Goal: Entertainment & Leisure: Consume media (video, audio)

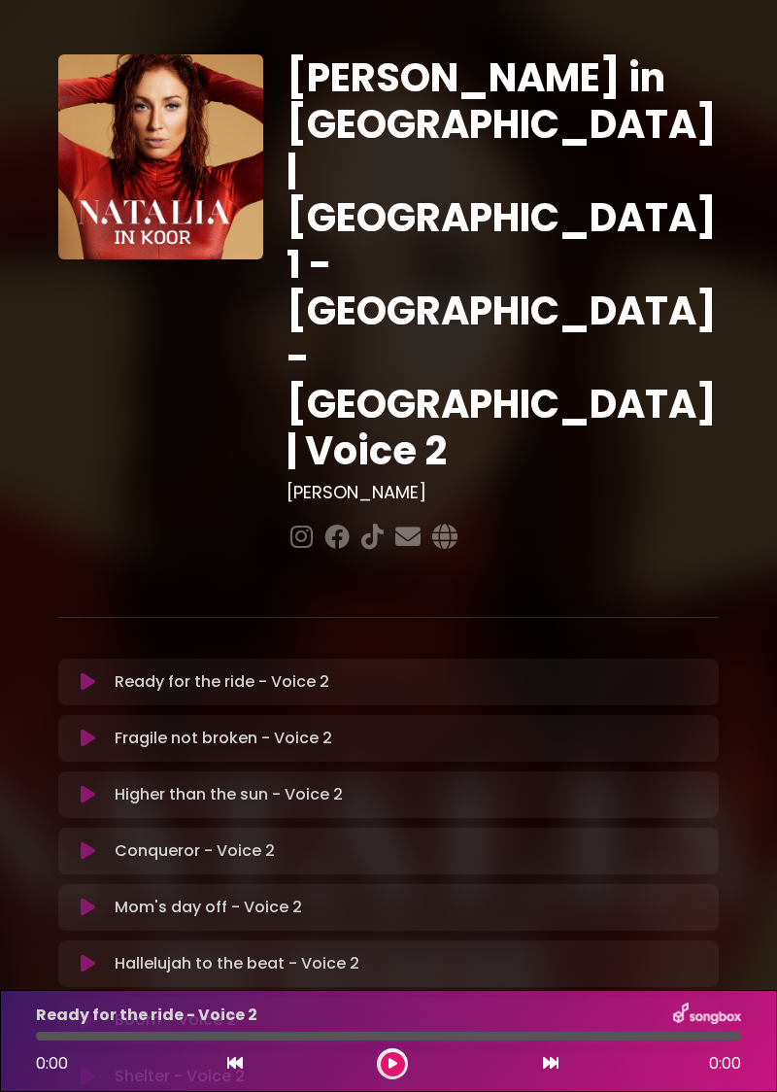
click at [284, 670] on p "Ready for the ride - Voice 2 Loading Track..." at bounding box center [222, 681] width 215 height 23
click at [394, 1055] on button at bounding box center [393, 1064] width 24 height 24
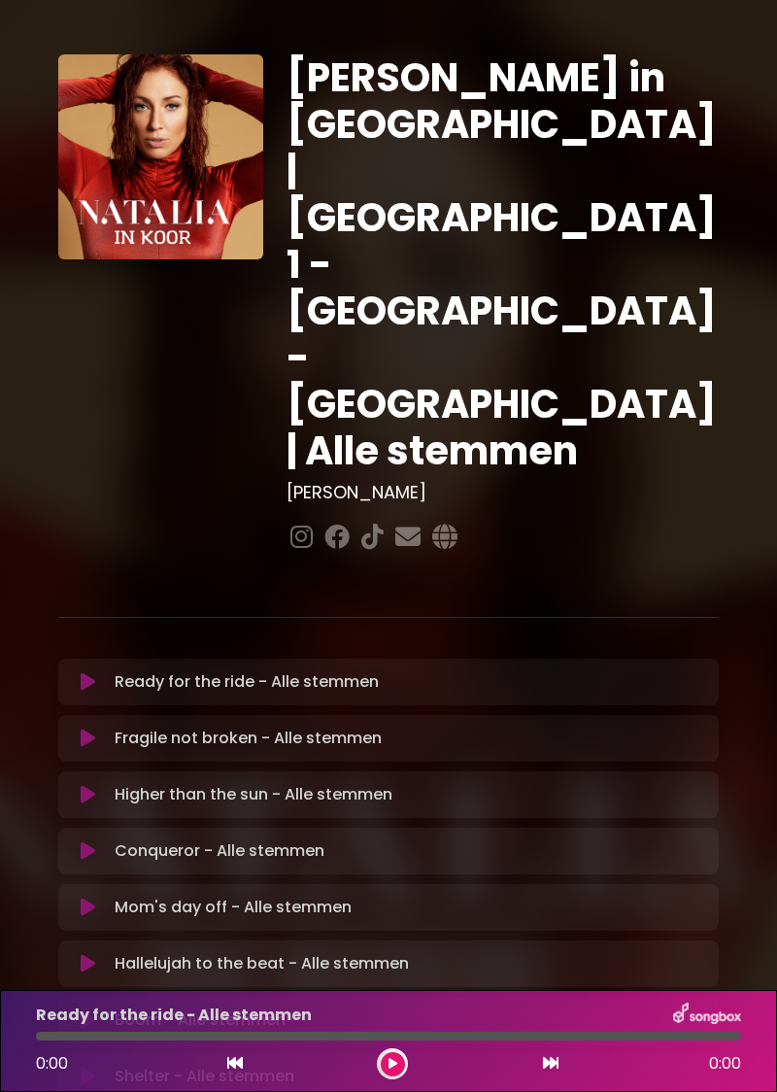
click at [389, 1057] on button at bounding box center [393, 1064] width 24 height 24
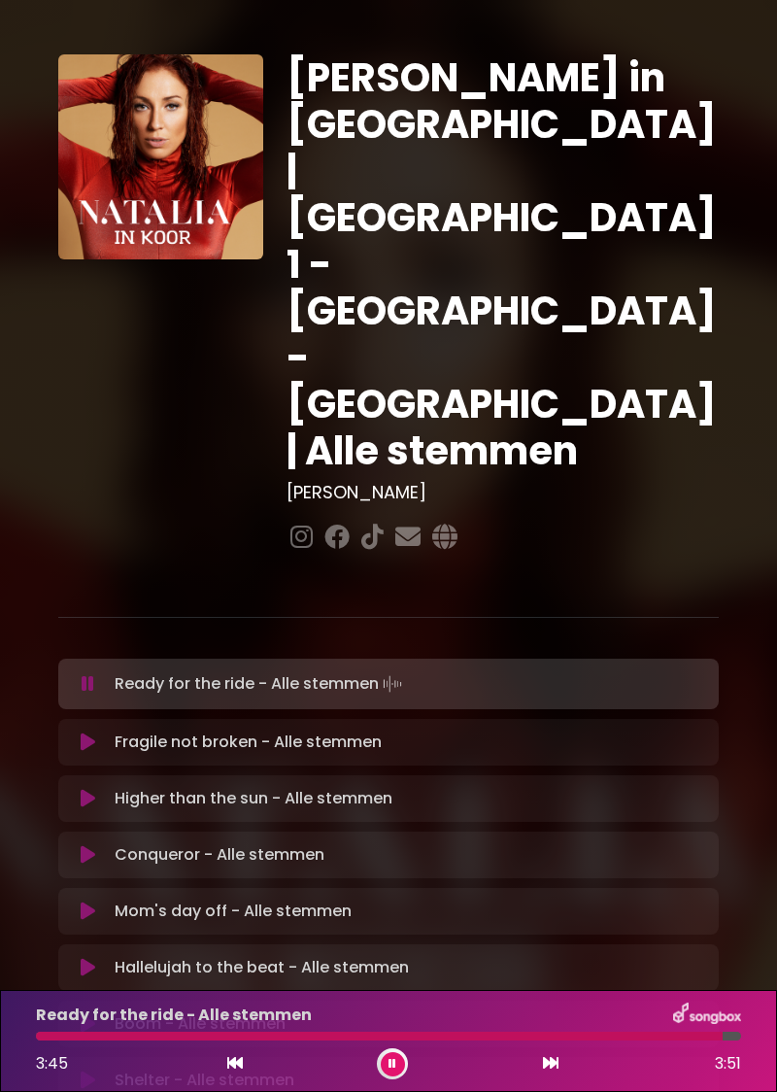
click at [403, 1059] on button at bounding box center [393, 1064] width 24 height 24
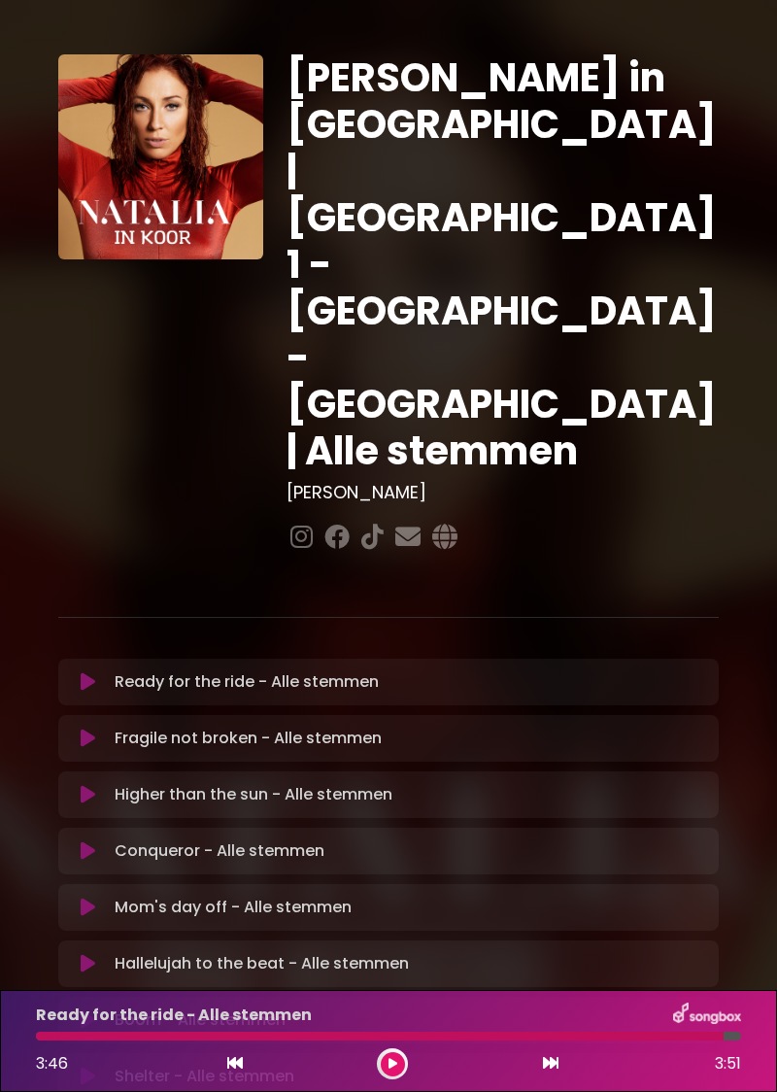
click at [352, 670] on p "Ready for the ride - Alle stemmen Loading Track..." at bounding box center [247, 681] width 264 height 23
click at [396, 1075] on button at bounding box center [393, 1064] width 24 height 24
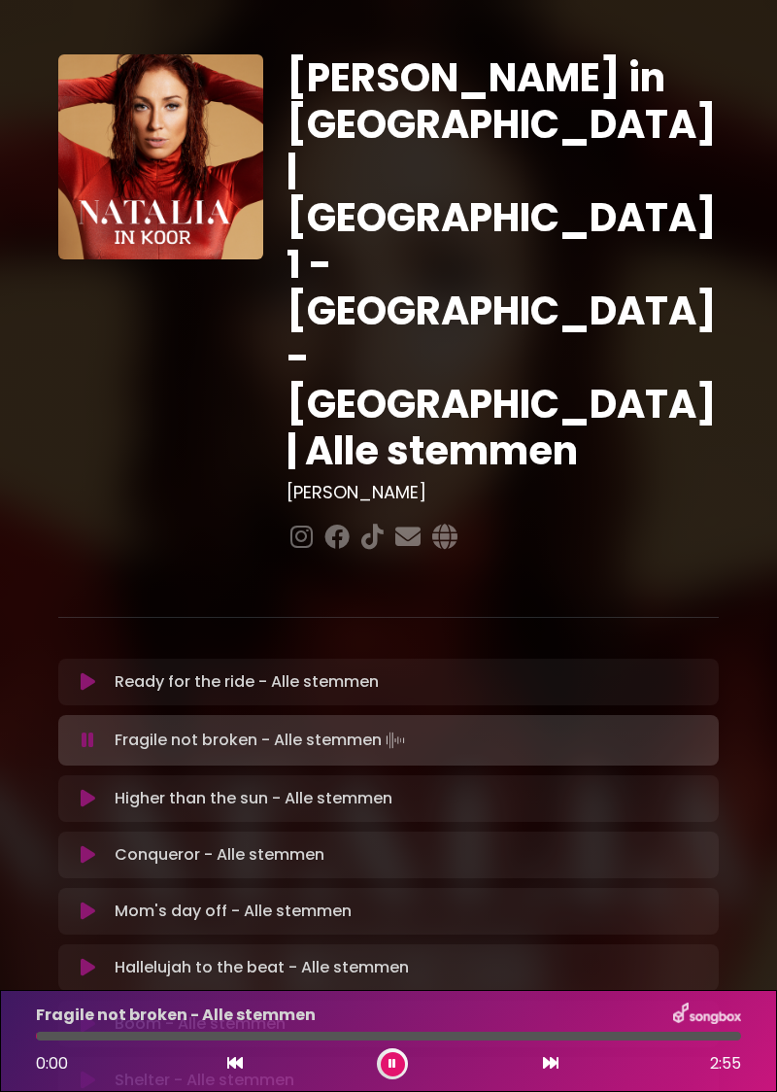
click at [216, 1064] on div "0:00 2:55" at bounding box center [388, 1063] width 729 height 31
click at [231, 1074] on button at bounding box center [234, 1063] width 17 height 25
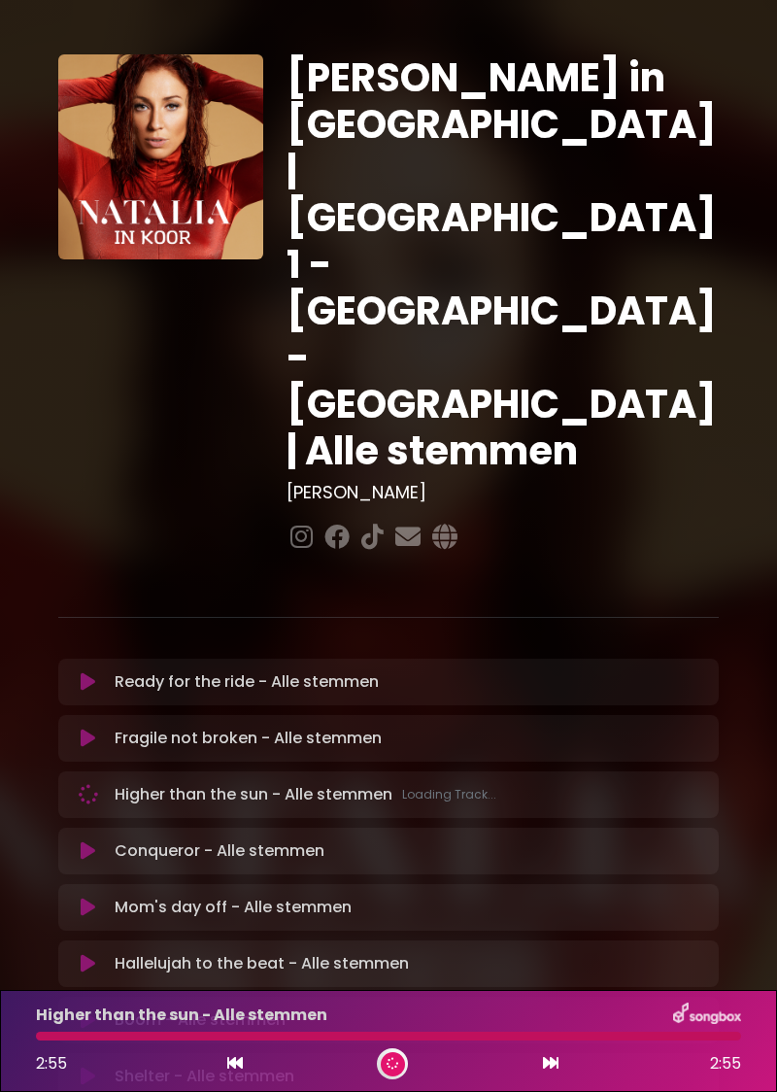
click at [233, 1063] on icon at bounding box center [235, 1063] width 16 height 16
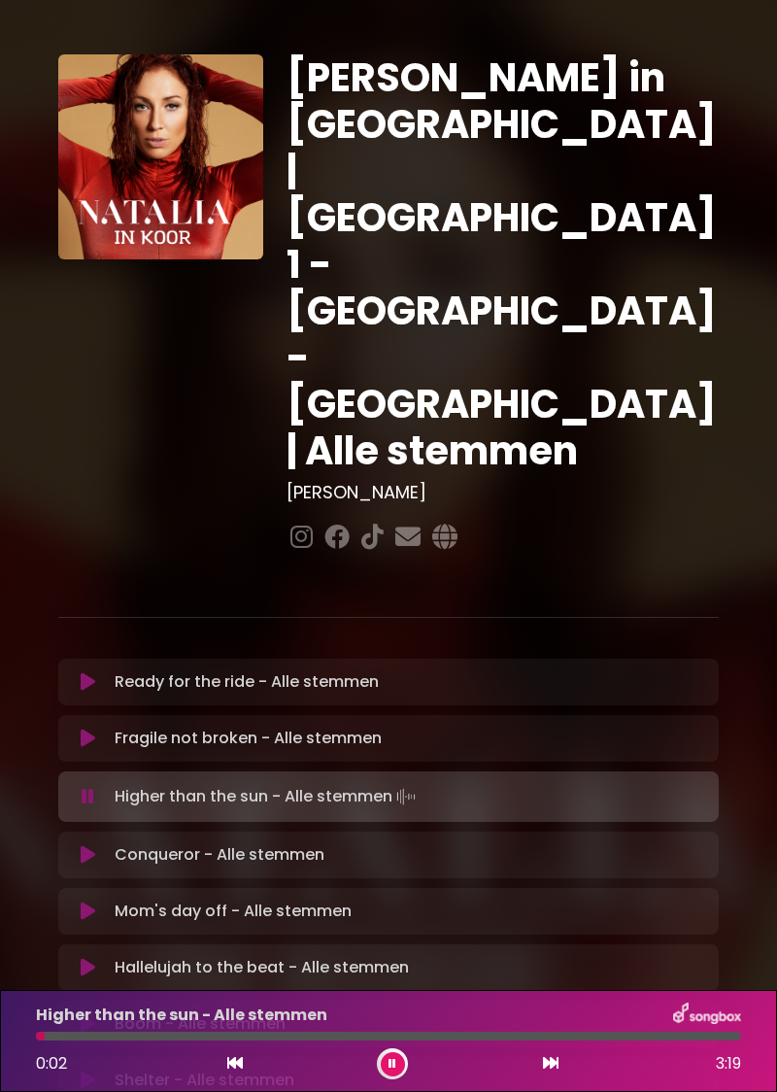
click at [234, 1054] on button at bounding box center [234, 1063] width 17 height 25
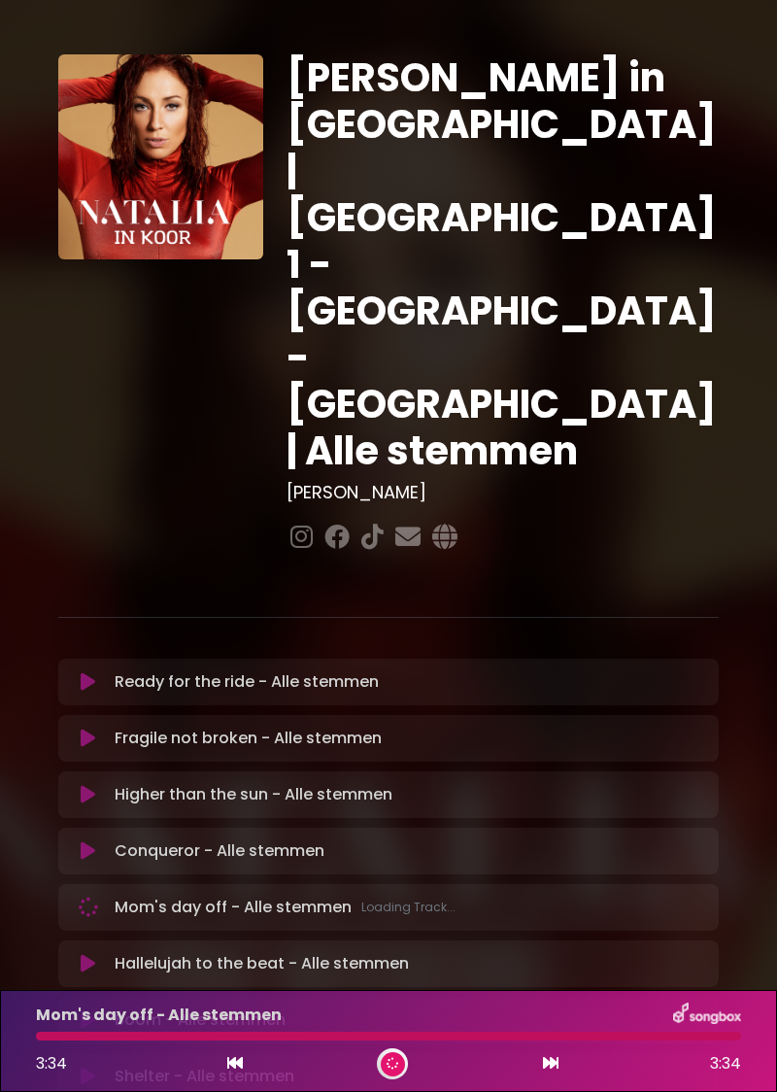
click at [214, 1077] on div "3:34 3:34" at bounding box center [388, 1063] width 729 height 31
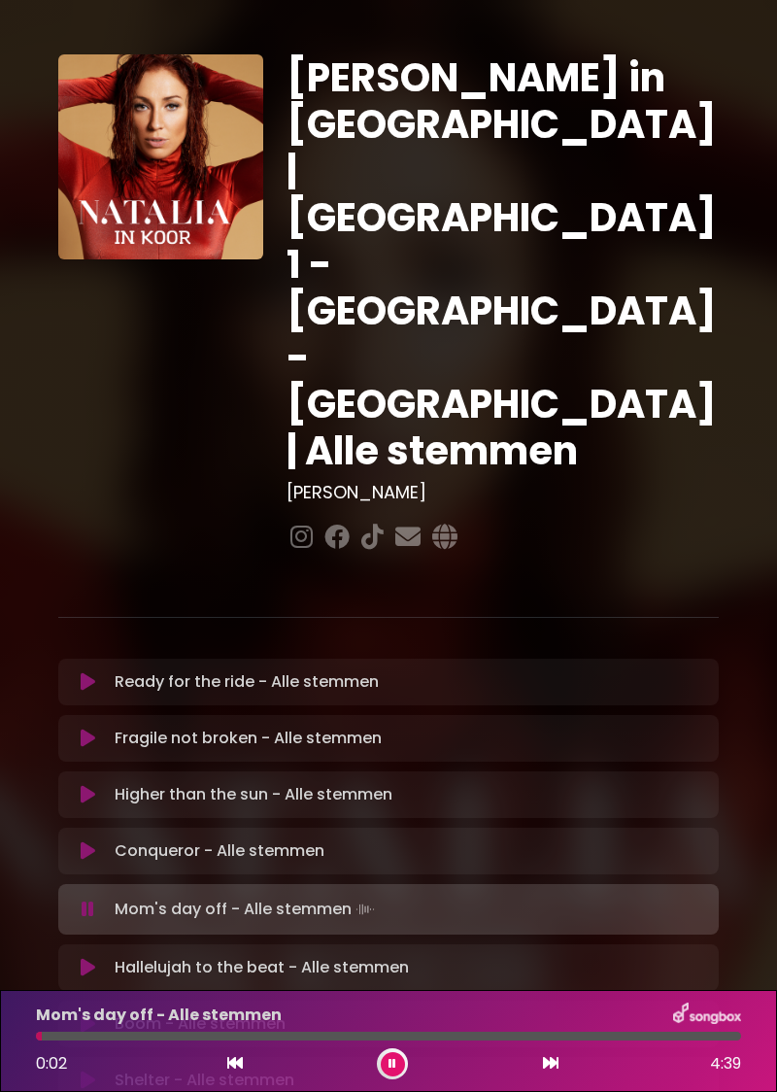
click at [229, 1067] on icon at bounding box center [235, 1063] width 16 height 16
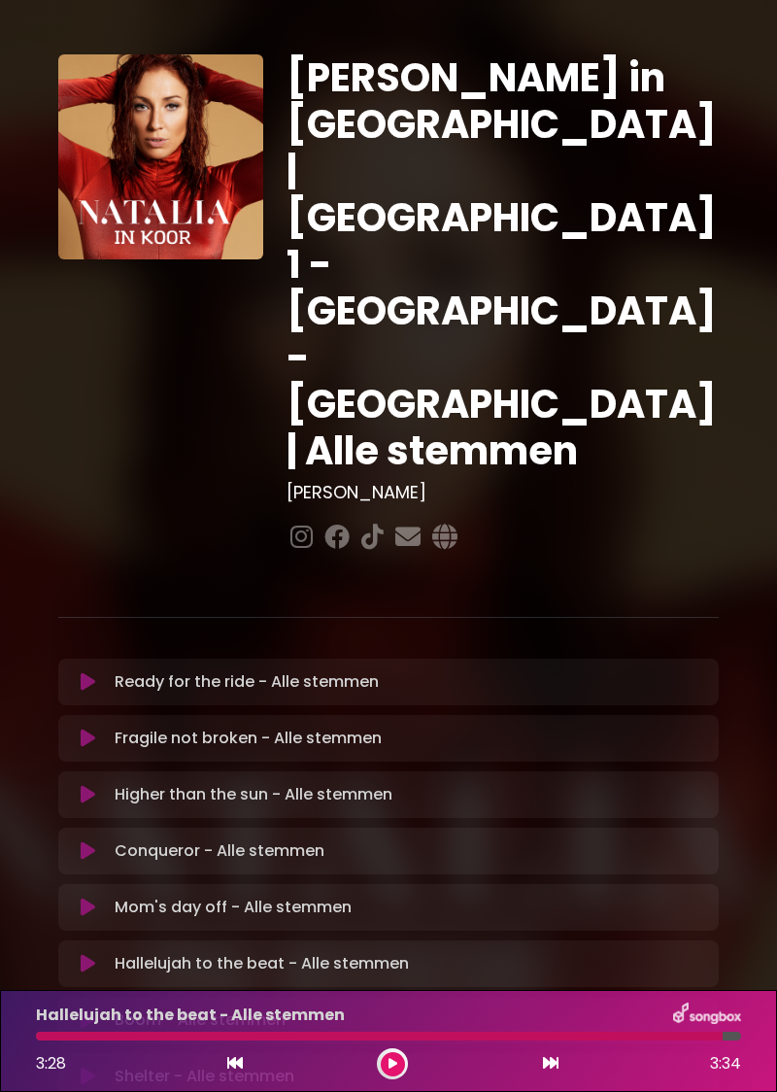
click at [94, 1010] on icon at bounding box center [88, 1019] width 15 height 19
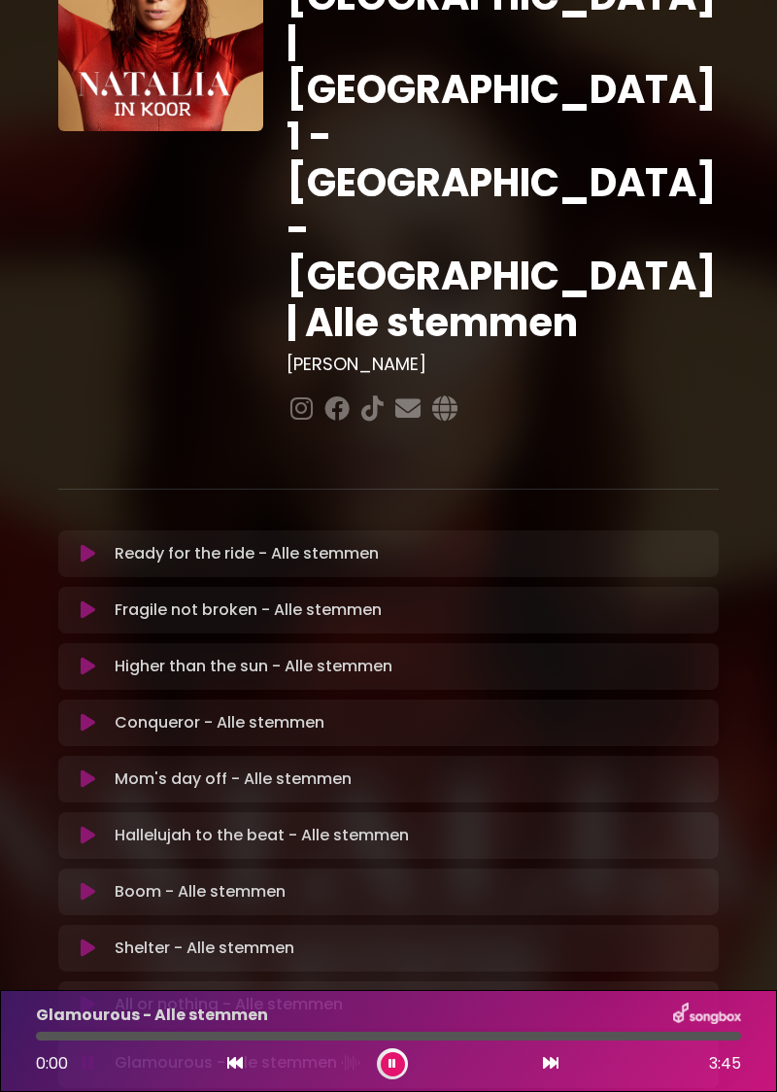
scroll to position [132, 0]
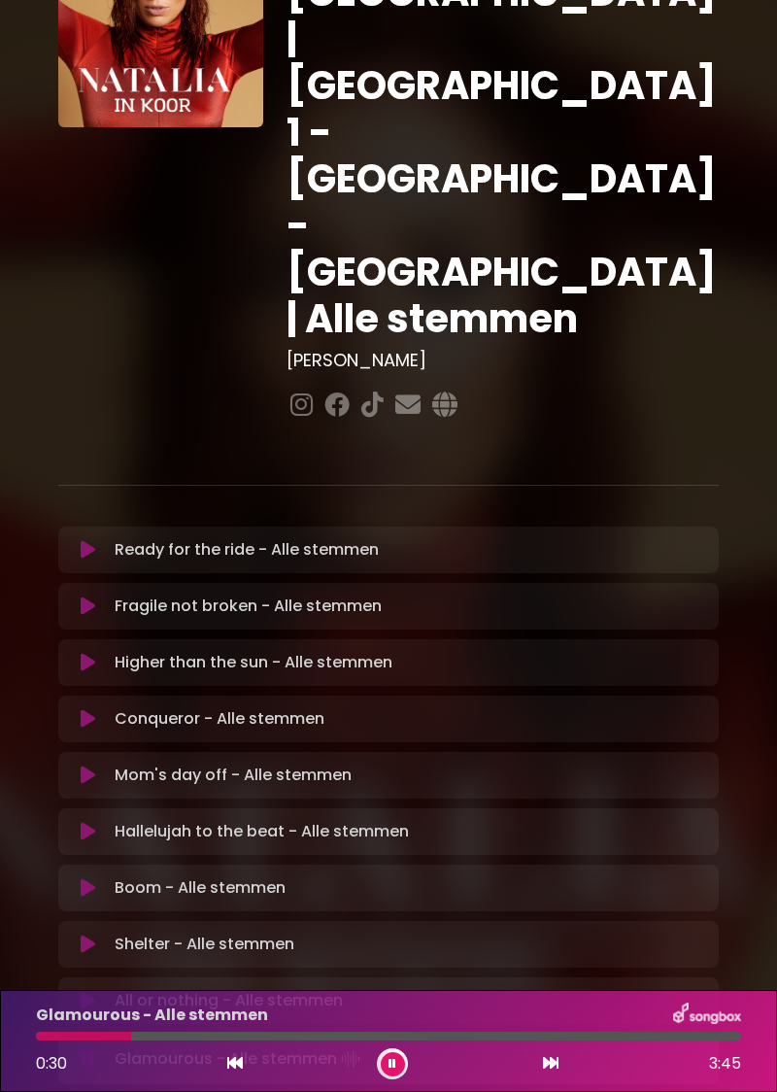
click at [389, 1075] on button at bounding box center [393, 1064] width 24 height 24
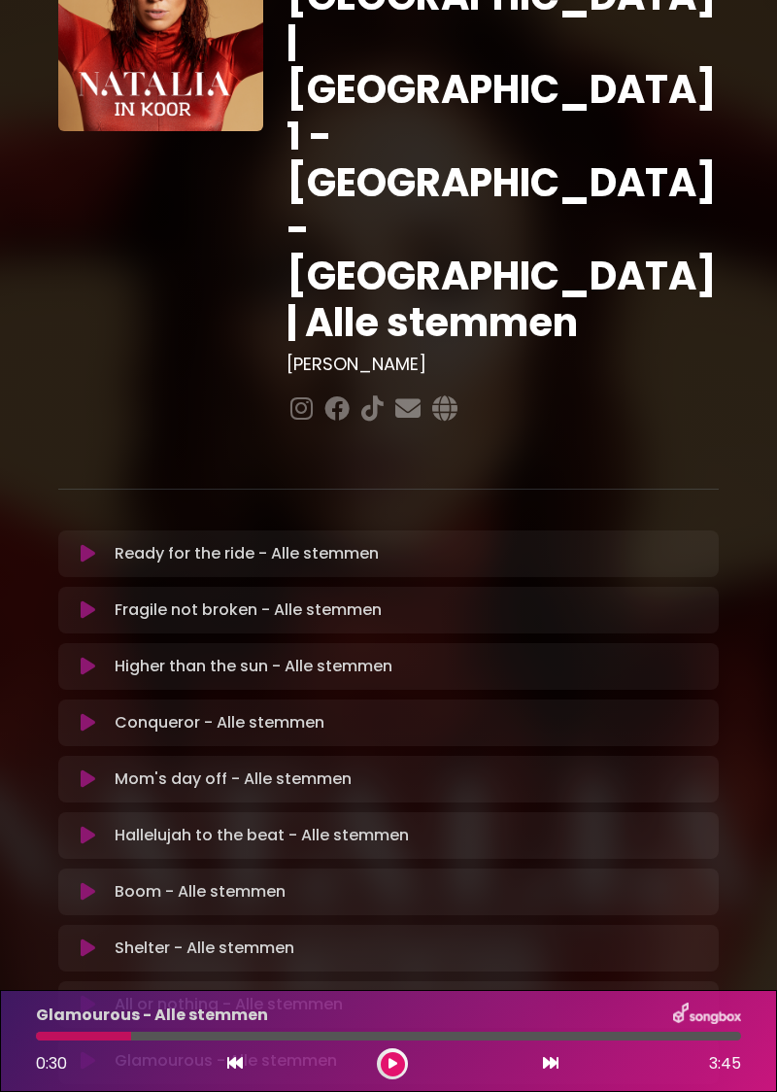
click at [241, 1073] on button at bounding box center [234, 1063] width 17 height 25
click at [557, 1070] on icon at bounding box center [551, 1063] width 16 height 16
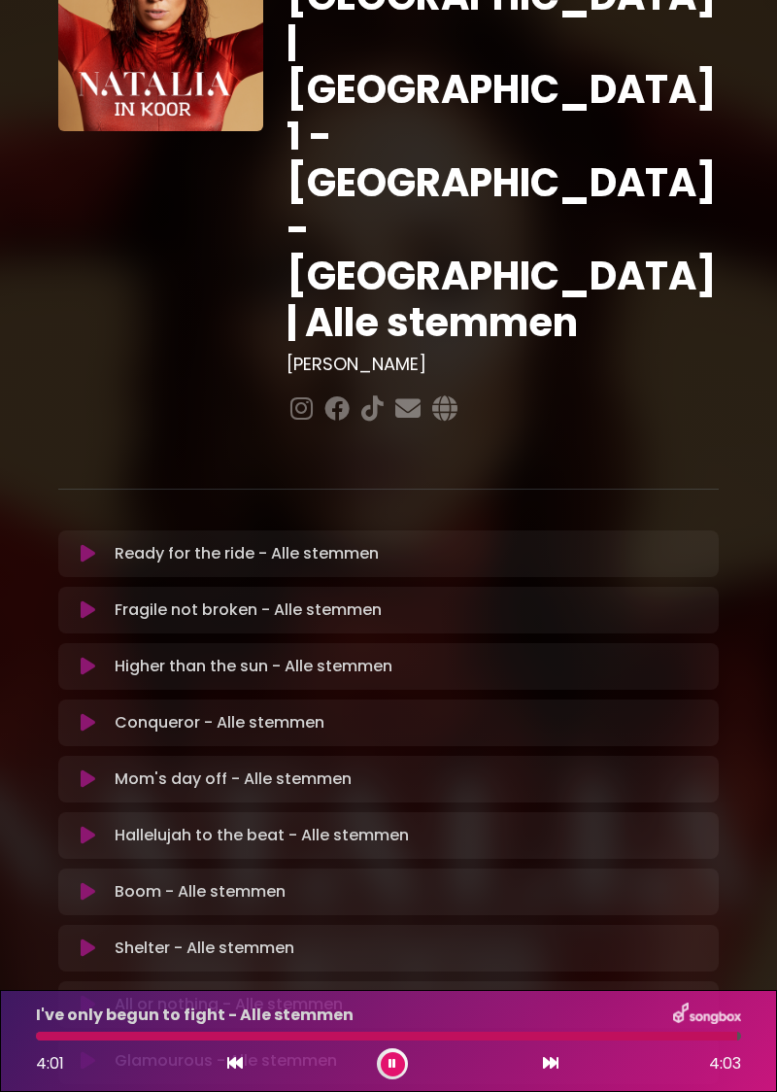
click at [388, 1072] on button at bounding box center [393, 1064] width 24 height 24
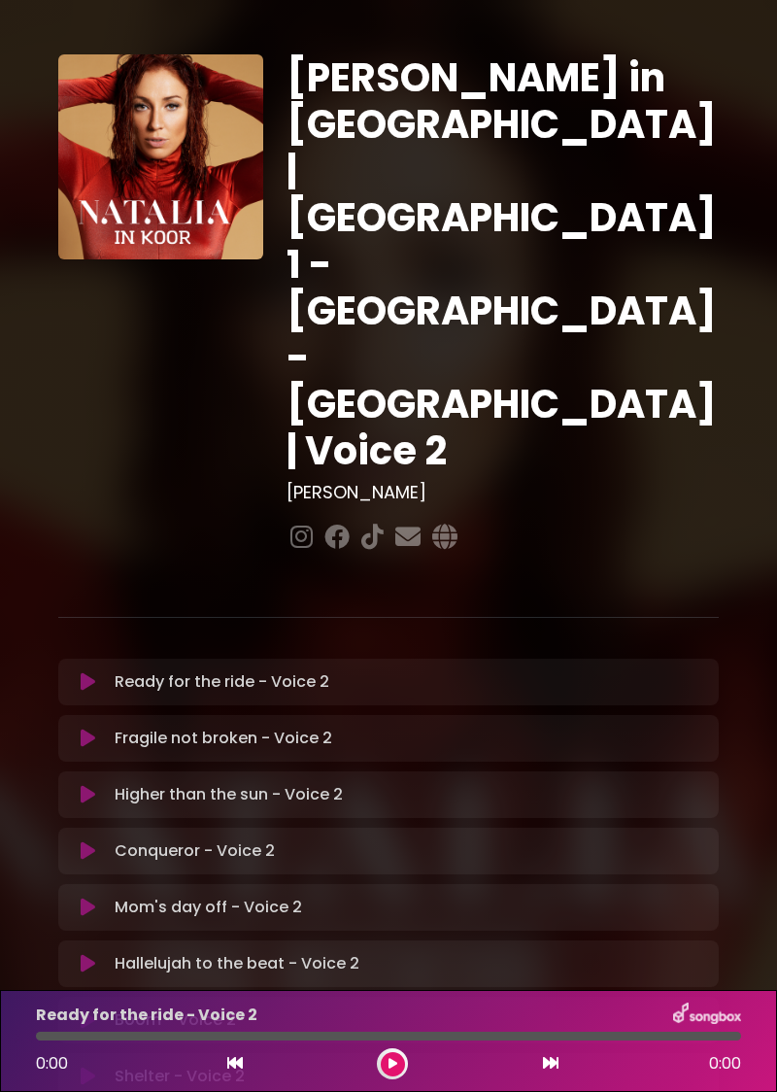
scroll to position [82, 0]
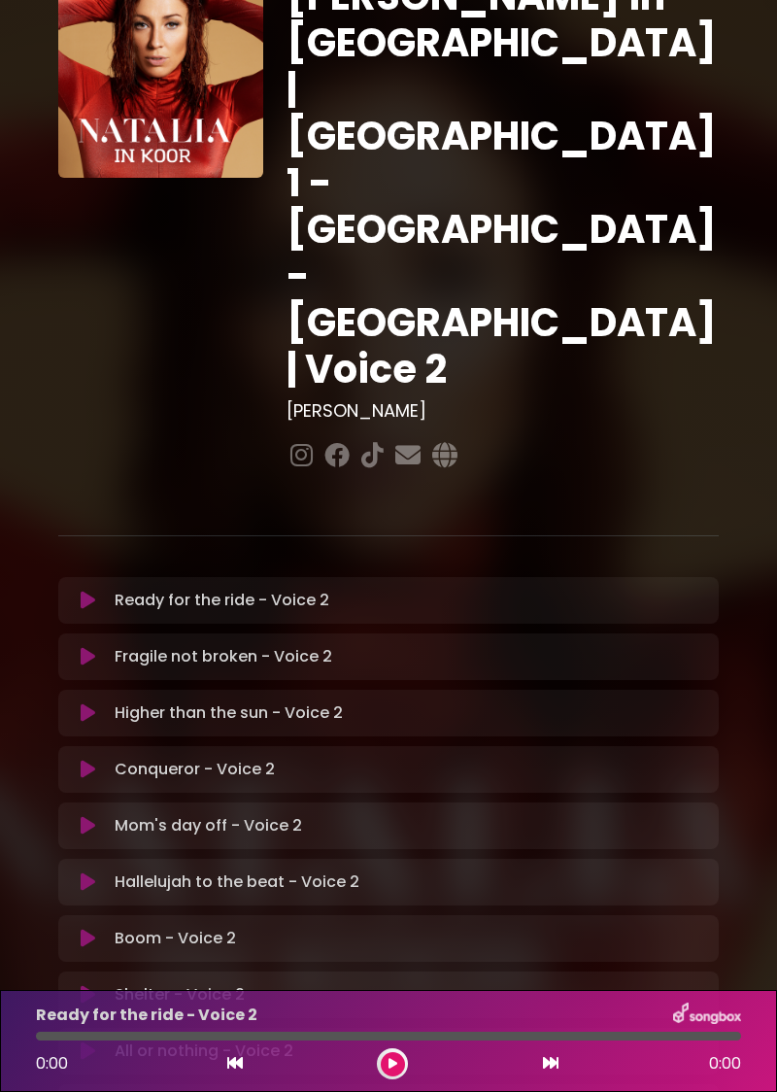
click at [236, 1067] on icon at bounding box center [235, 1063] width 16 height 16
click at [239, 1067] on icon at bounding box center [235, 1063] width 16 height 16
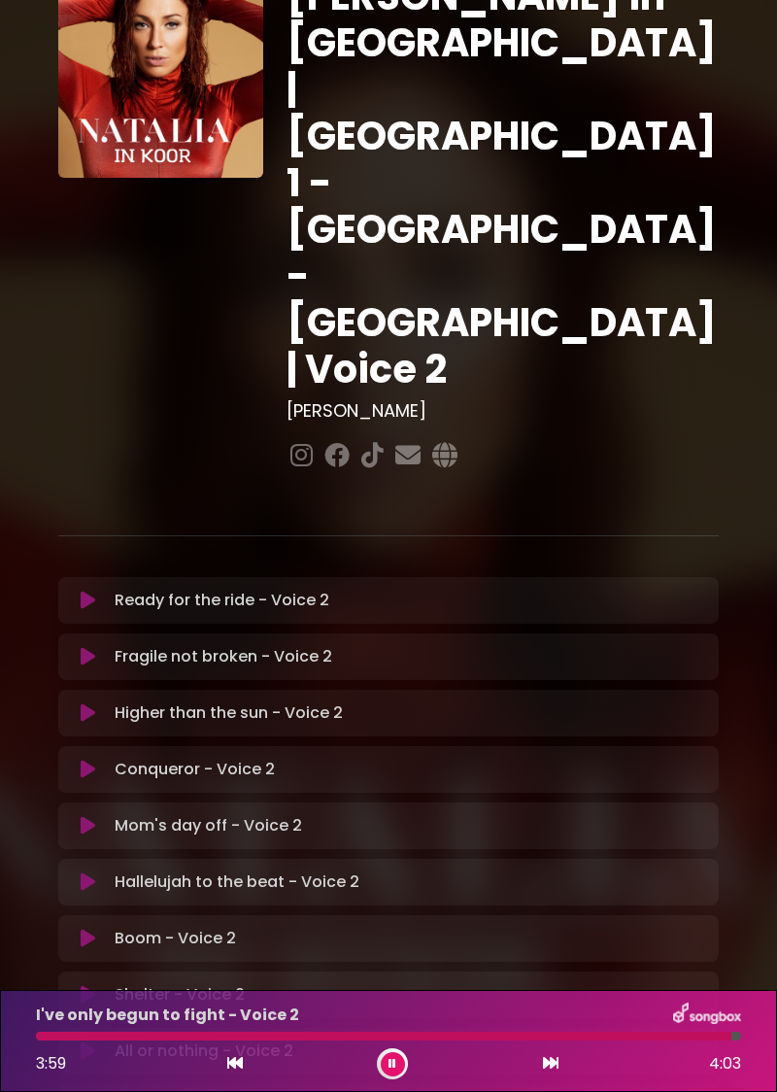
click at [389, 1062] on icon at bounding box center [393, 1064] width 12 height 14
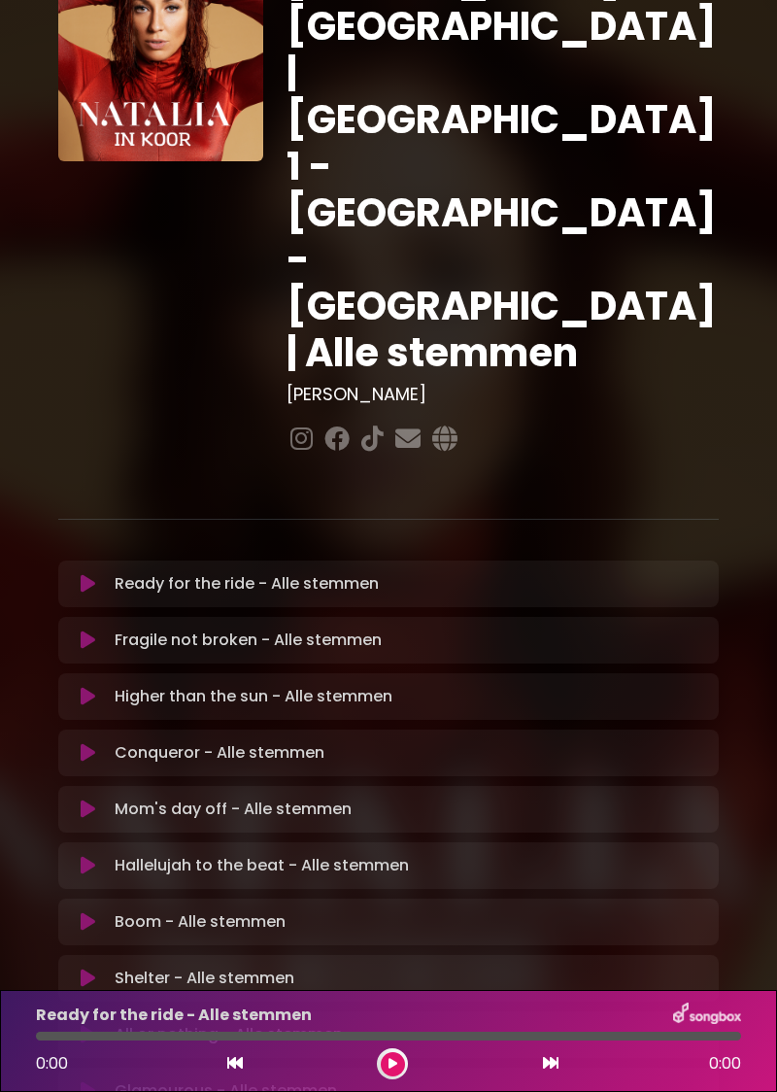
scroll to position [128, 0]
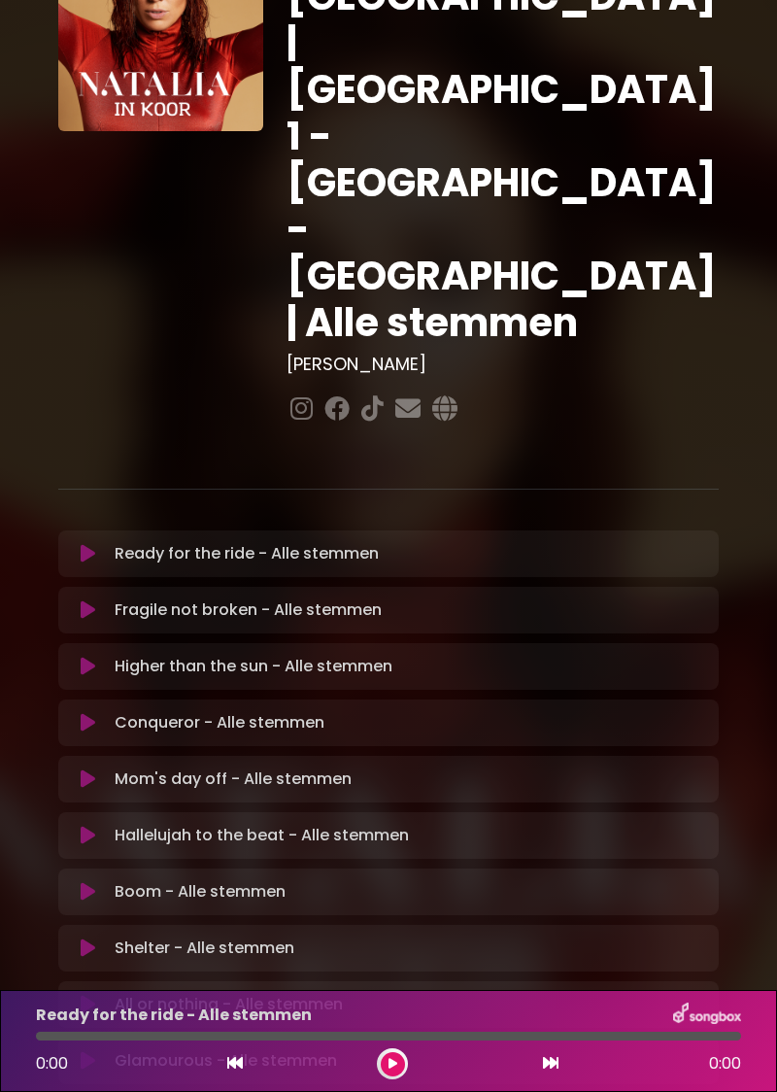
click at [401, 1067] on button at bounding box center [393, 1064] width 24 height 24
click at [239, 1067] on icon at bounding box center [235, 1063] width 16 height 16
click at [556, 1073] on button at bounding box center [550, 1063] width 17 height 25
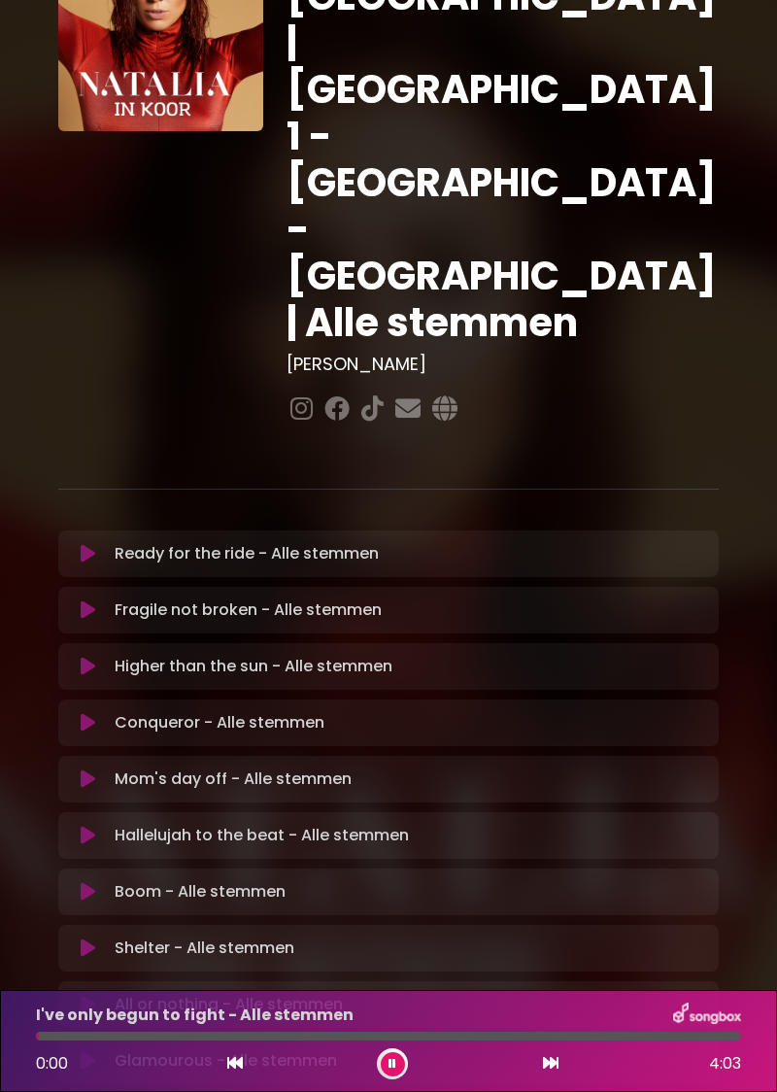
click at [558, 1067] on icon at bounding box center [551, 1063] width 16 height 16
click at [394, 1067] on icon at bounding box center [393, 1064] width 8 height 12
click at [242, 1059] on button at bounding box center [234, 1063] width 17 height 25
click at [554, 1060] on icon at bounding box center [551, 1063] width 16 height 16
click at [556, 1069] on icon at bounding box center [551, 1063] width 16 height 16
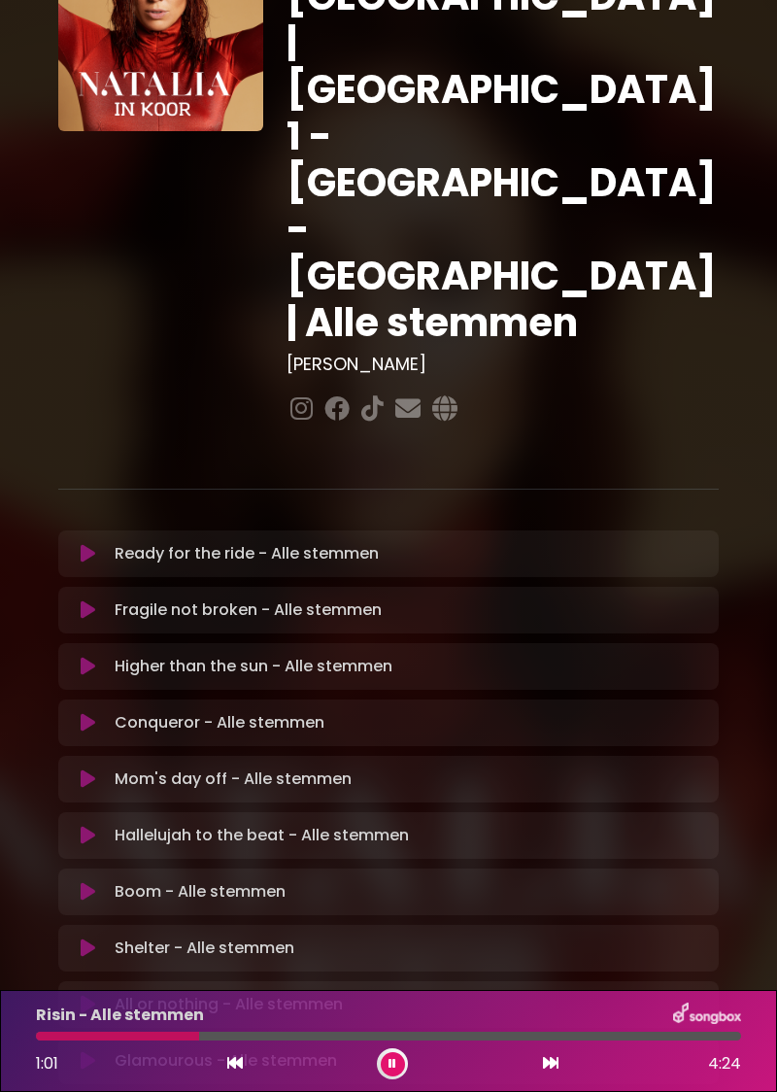
click at [393, 1065] on icon at bounding box center [393, 1064] width 9 height 12
click at [241, 1059] on icon at bounding box center [235, 1063] width 16 height 16
click at [549, 1072] on button at bounding box center [550, 1063] width 17 height 25
